Goal: Information Seeking & Learning: Understand process/instructions

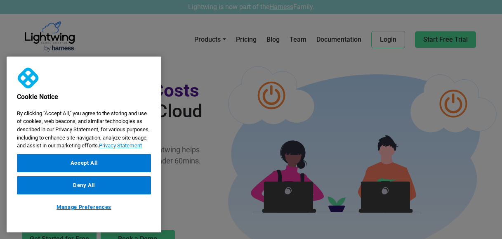
scroll to position [59, 0]
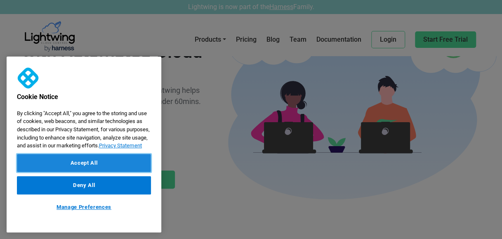
click at [107, 170] on button "Accept All" at bounding box center [84, 163] width 134 height 18
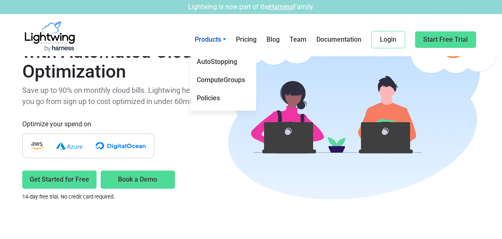
click at [224, 37] on link "Products" at bounding box center [209, 40] width 35 height 18
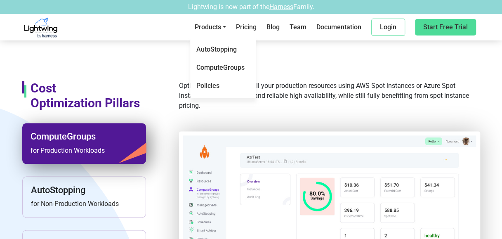
scroll to position [469, 0]
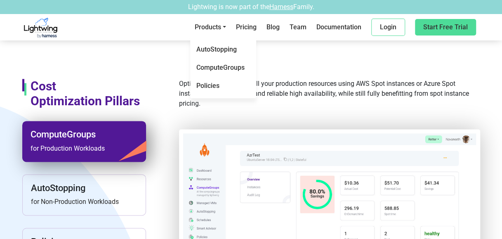
click at [295, 186] on img at bounding box center [329, 222] width 293 height 179
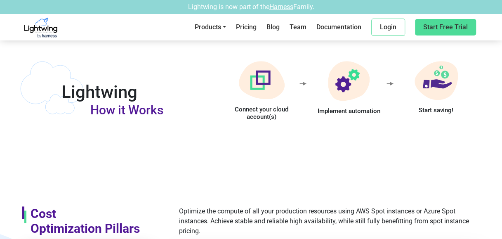
scroll to position [0, 0]
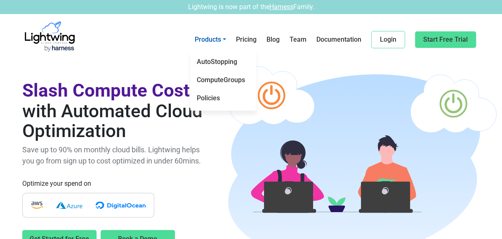
click at [217, 41] on link "Products" at bounding box center [209, 40] width 35 height 18
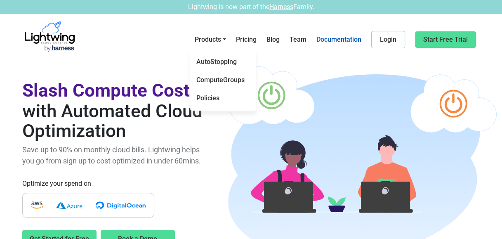
click at [347, 42] on link "Documentation" at bounding box center [338, 40] width 49 height 18
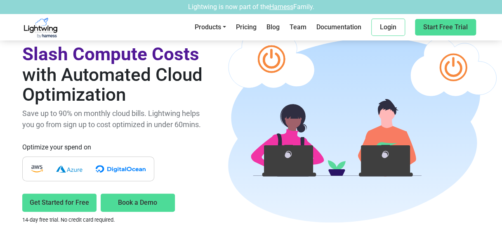
scroll to position [165, 0]
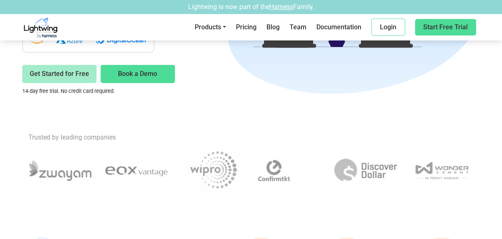
click at [69, 74] on link "Get Started for Free" at bounding box center [59, 74] width 74 height 18
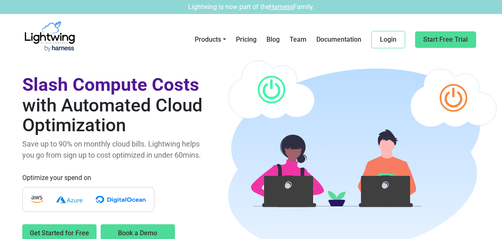
scroll to position [0, 0]
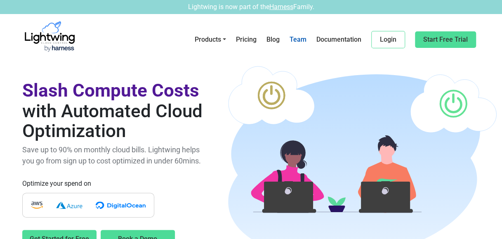
click at [302, 40] on link "Team" at bounding box center [298, 40] width 21 height 18
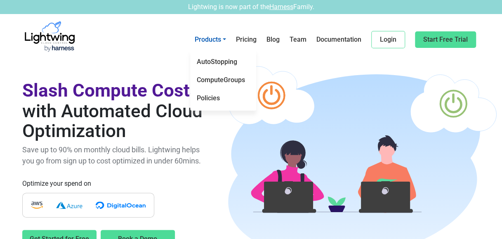
click at [221, 39] on link "Products" at bounding box center [209, 40] width 35 height 18
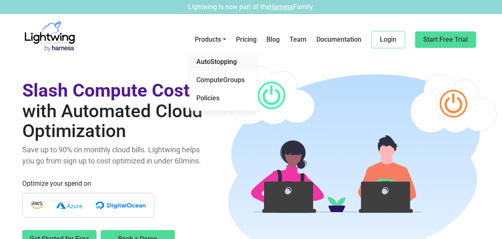
click at [218, 64] on link "AutoStopping" at bounding box center [223, 62] width 66 height 18
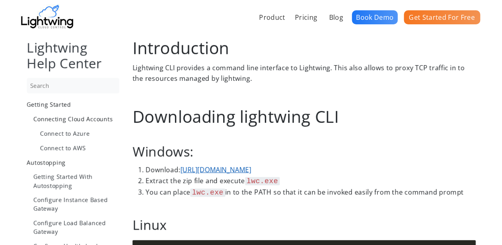
click at [251, 169] on link "[URL][DOMAIN_NAME]" at bounding box center [215, 169] width 71 height 9
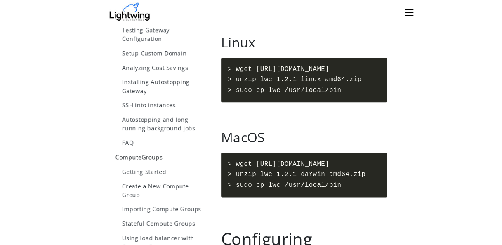
scroll to position [206, 0]
